Goal: Task Accomplishment & Management: Complete application form

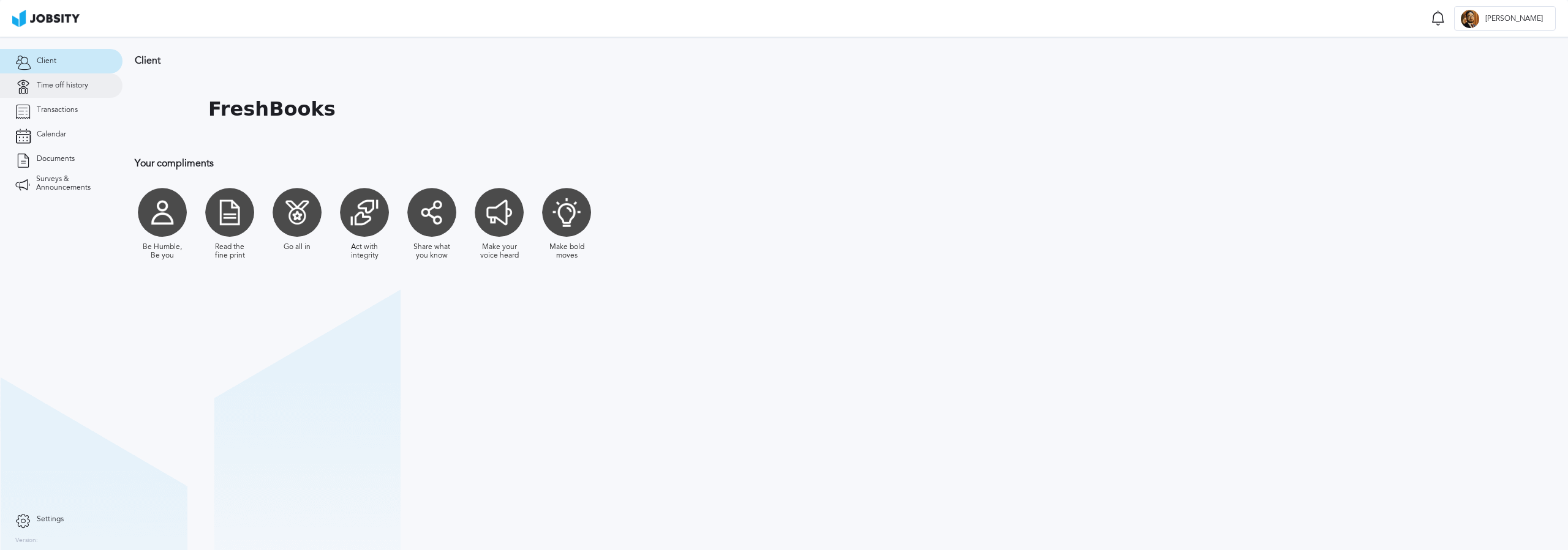
click at [68, 92] on link "Time off history" at bounding box center [61, 85] width 123 height 24
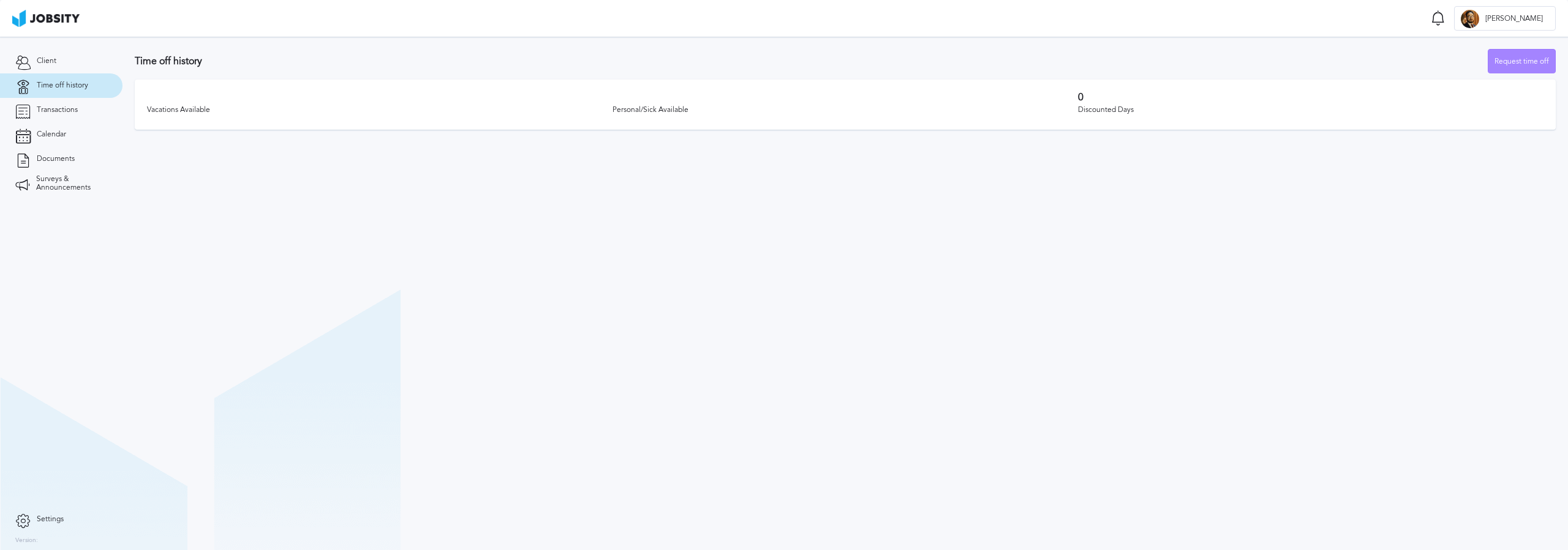
click at [1513, 50] on div "Request time off" at bounding box center [1521, 61] width 67 height 24
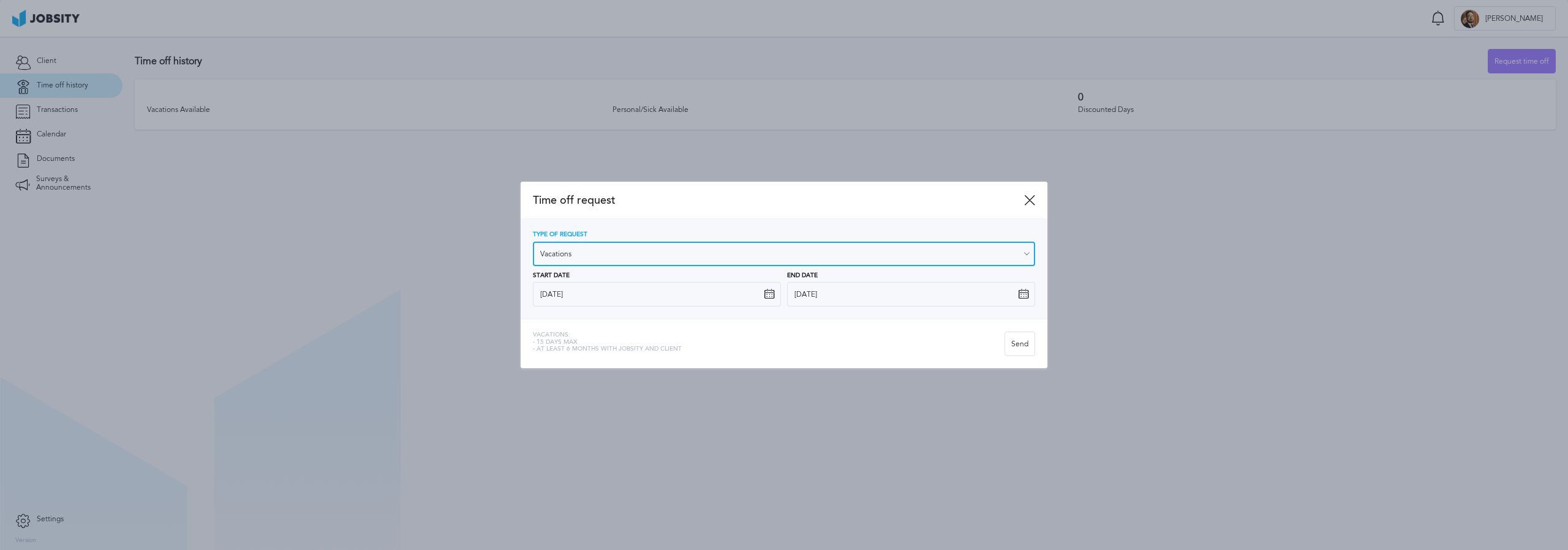
click at [835, 249] on input "Vacations" at bounding box center [784, 253] width 503 height 24
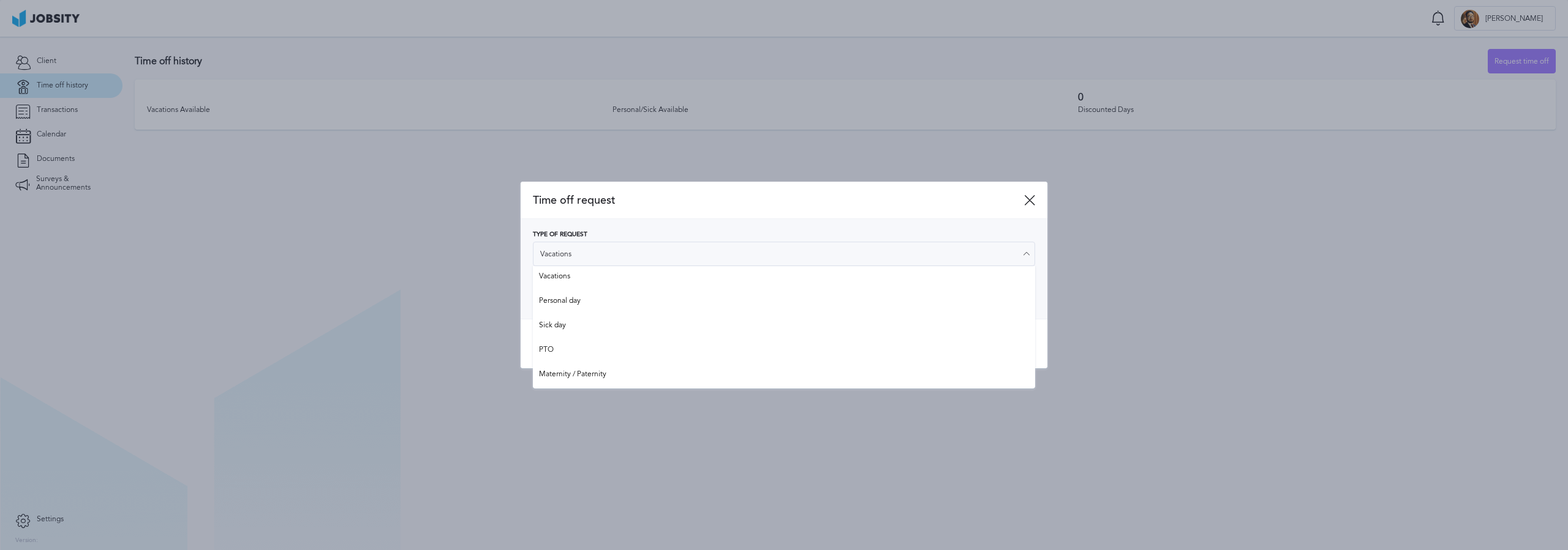
click at [854, 229] on div "Type of Request Vacations Vacations Personal day Sick day PTO Maternity / Pater…" at bounding box center [784, 269] width 527 height 100
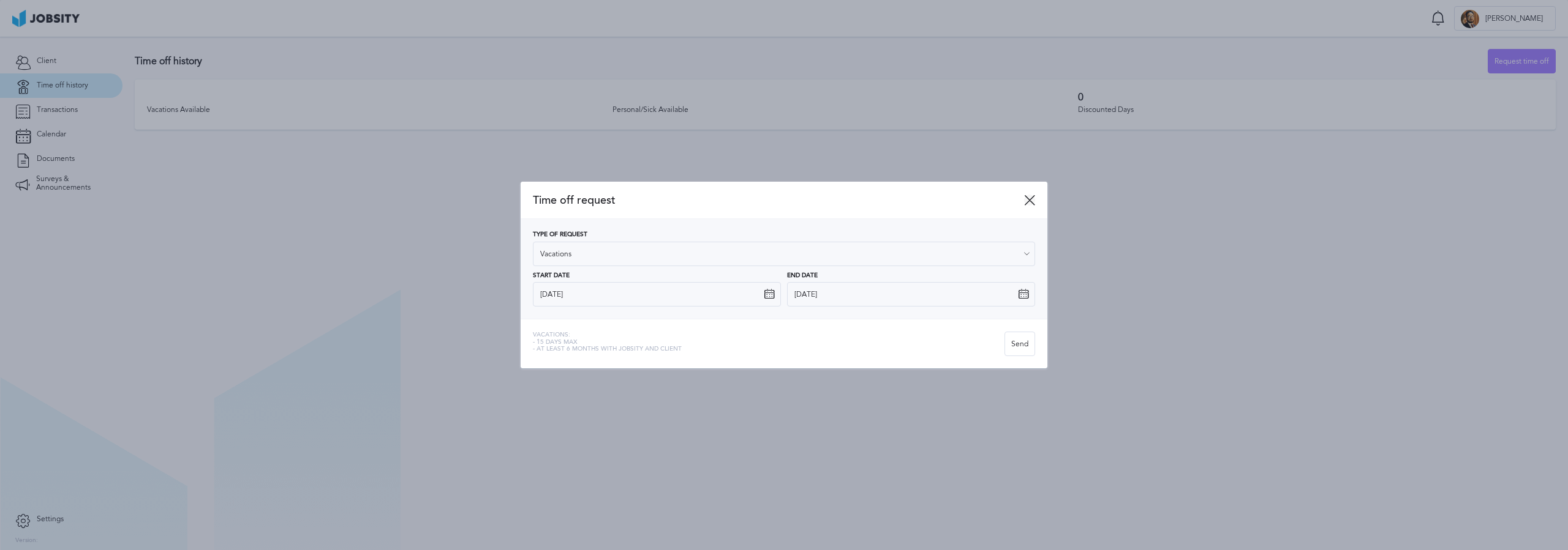
click at [1031, 200] on icon at bounding box center [1029, 200] width 11 height 11
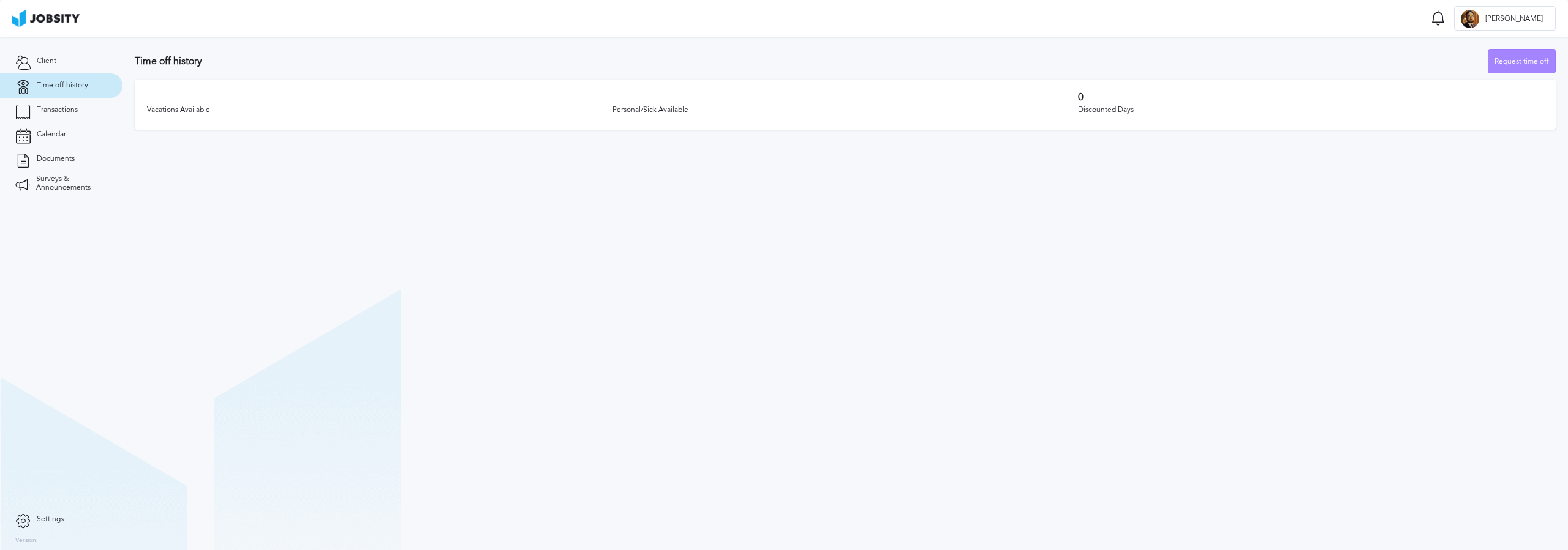
click at [1542, 54] on div "Request time off" at bounding box center [1521, 61] width 67 height 24
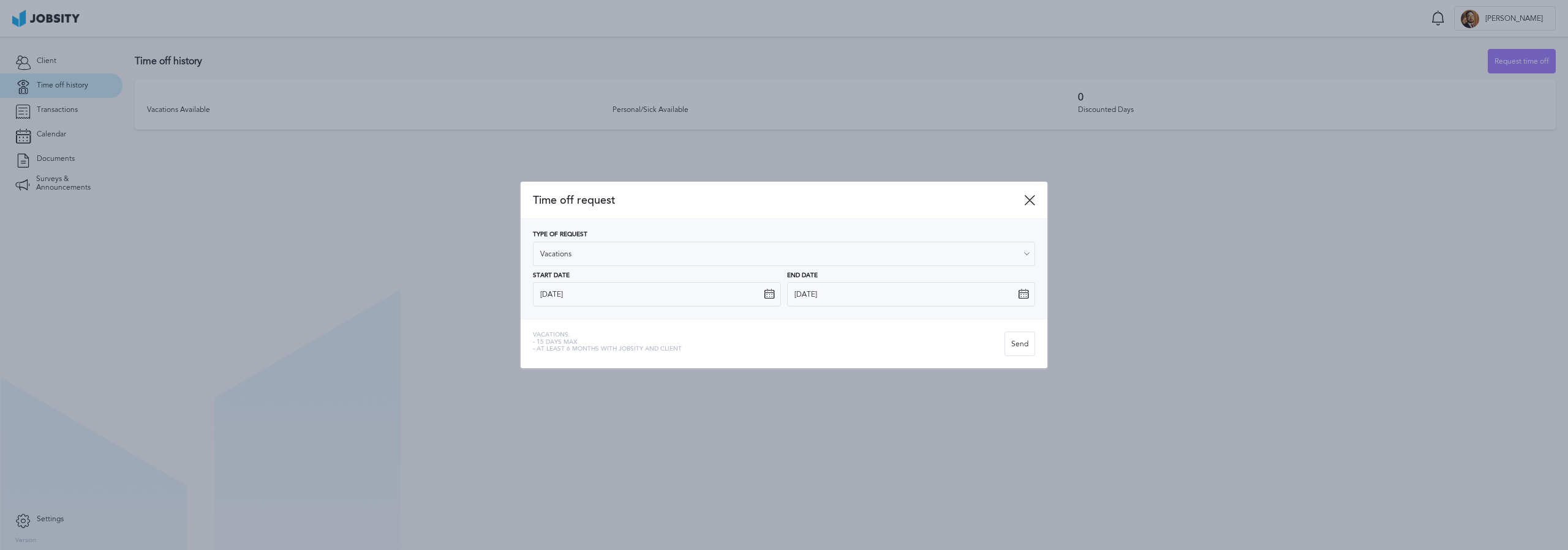
click at [1030, 201] on icon at bounding box center [1029, 200] width 11 height 11
